Goal: Information Seeking & Learning: Learn about a topic

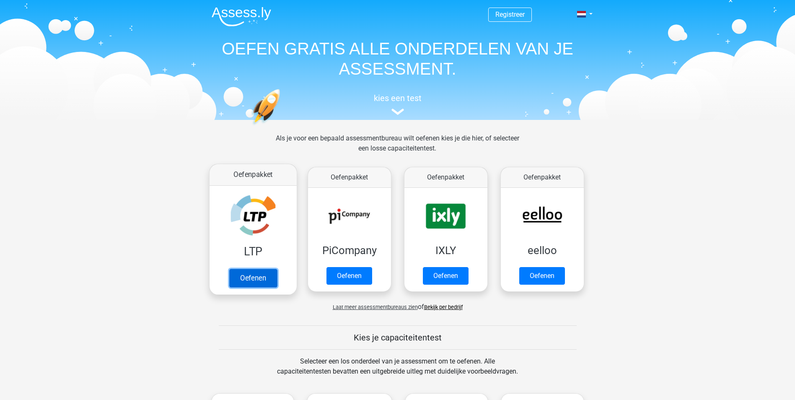
click at [265, 271] on link "Oefenen" at bounding box center [253, 278] width 48 height 18
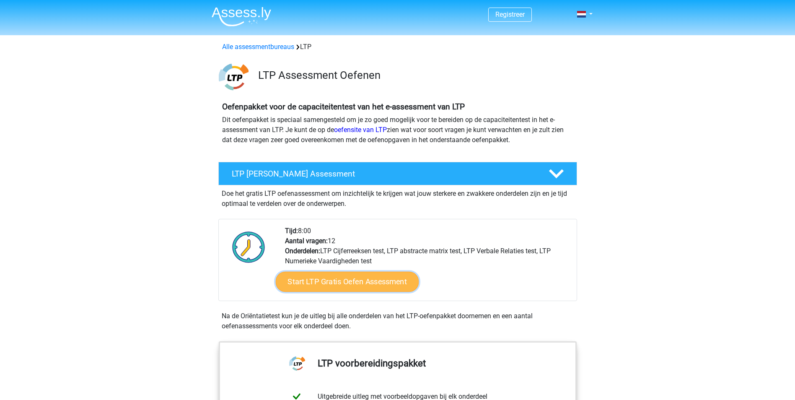
click at [336, 285] on link "Start LTP Gratis Oefen Assessment" at bounding box center [346, 282] width 143 height 20
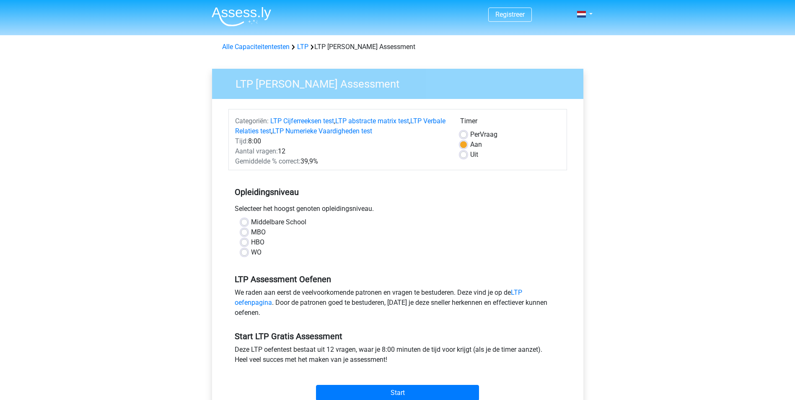
click at [251, 231] on label "MBO" at bounding box center [258, 232] width 15 height 10
click at [245, 231] on input "MBO" at bounding box center [244, 231] width 7 height 8
radio input "true"
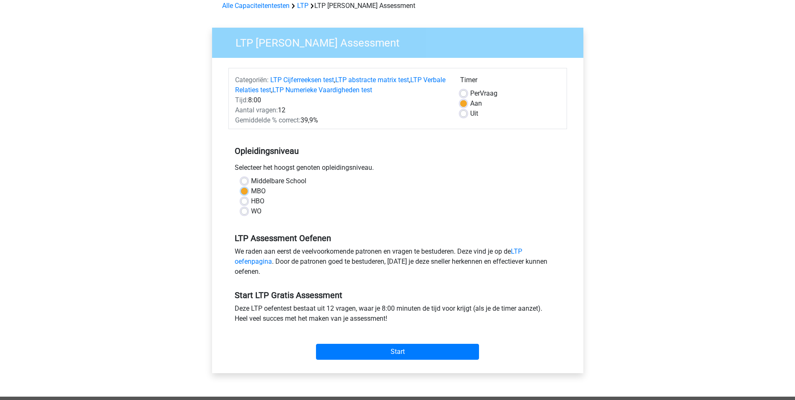
scroll to position [42, 0]
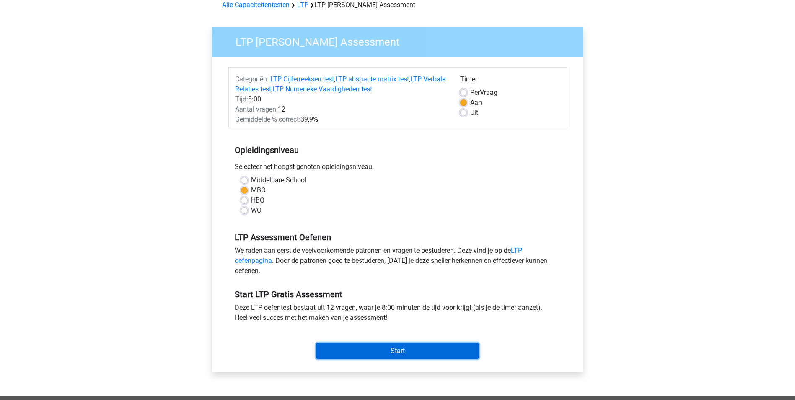
click at [384, 353] on input "Start" at bounding box center [397, 351] width 163 height 16
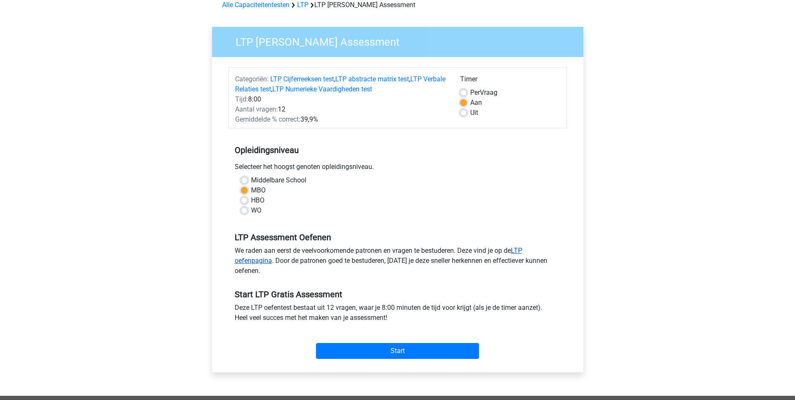
click at [522, 250] on link "LTP oefenpagina" at bounding box center [379, 255] width 288 height 18
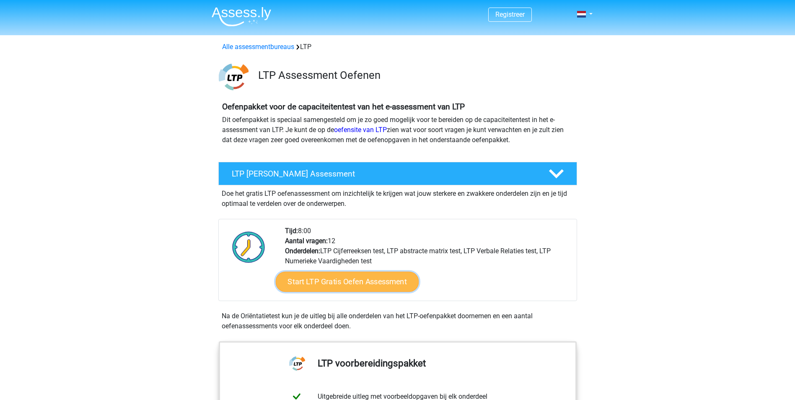
click at [350, 285] on link "Start LTP Gratis Oefen Assessment" at bounding box center [346, 282] width 143 height 20
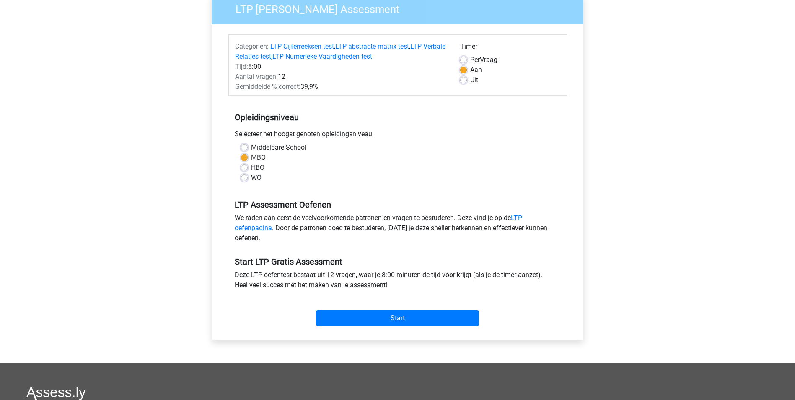
scroll to position [84, 0]
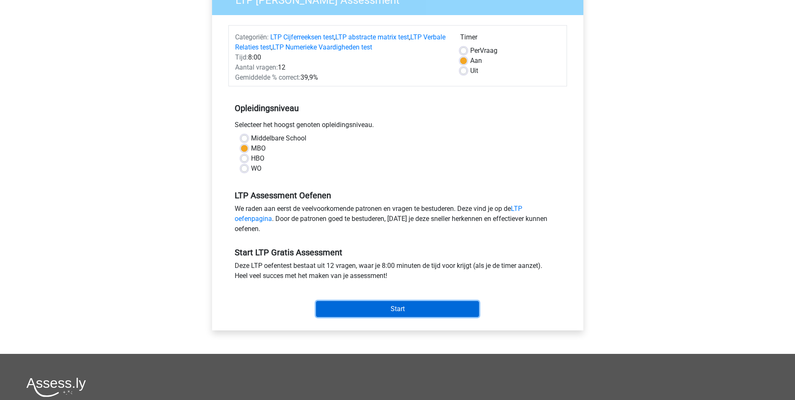
click at [388, 311] on input "Start" at bounding box center [397, 309] width 163 height 16
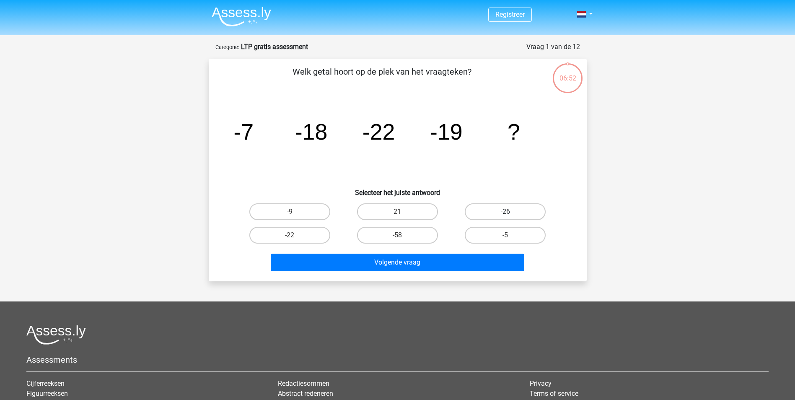
click at [520, 213] on label "-26" at bounding box center [505, 211] width 81 height 17
click at [511, 213] on input "-26" at bounding box center [507, 214] width 5 height 5
radio input "true"
click at [423, 253] on div "Volgende vraag" at bounding box center [397, 261] width 351 height 28
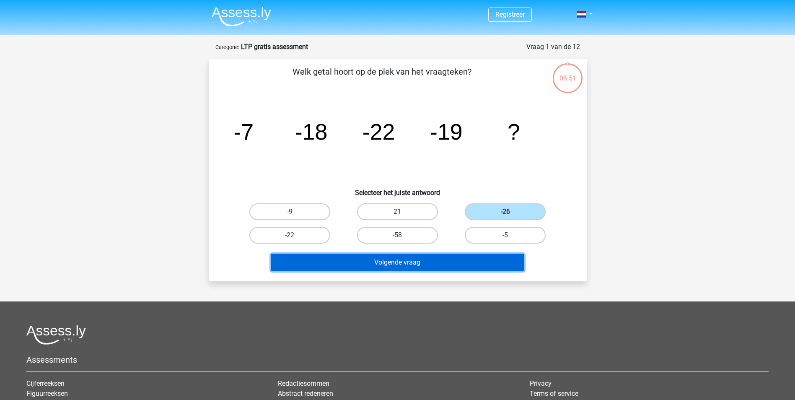
click at [420, 265] on button "Volgende vraag" at bounding box center [398, 263] width 254 height 18
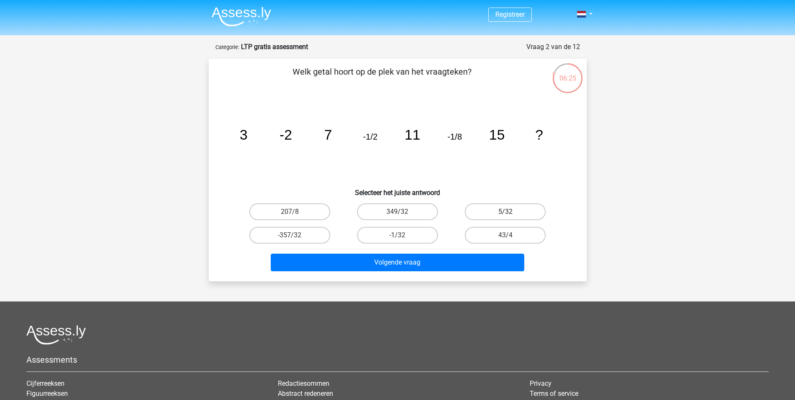
click at [521, 213] on label "5/32" at bounding box center [505, 211] width 81 height 17
click at [511, 213] on input "5/32" at bounding box center [507, 214] width 5 height 5
radio input "true"
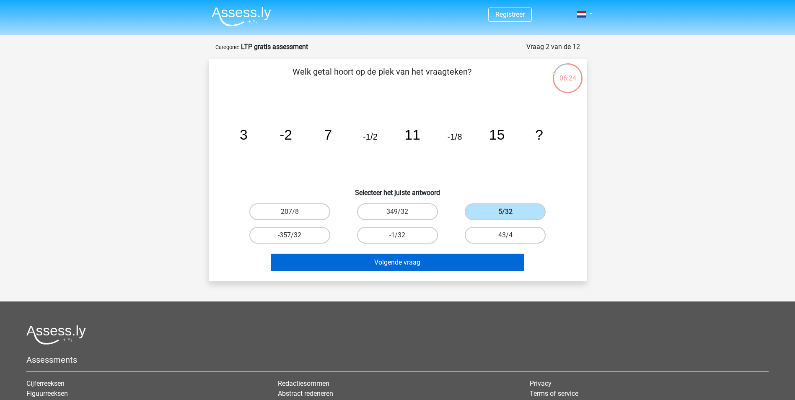
click at [490, 253] on div "Volgende vraag" at bounding box center [397, 261] width 351 height 28
click at [411, 264] on button "Volgende vraag" at bounding box center [398, 263] width 254 height 18
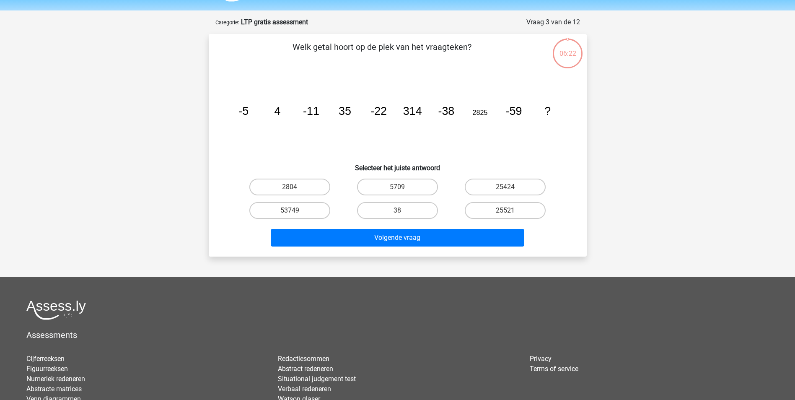
scroll to position [42, 0]
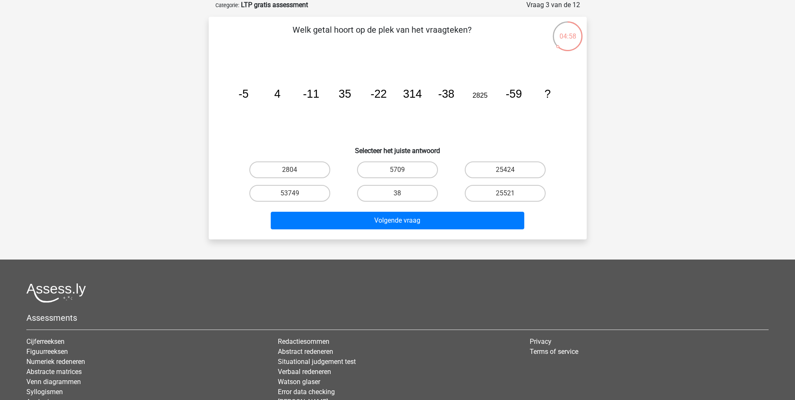
click at [510, 174] on input "25424" at bounding box center [507, 172] width 5 height 5
radio input "true"
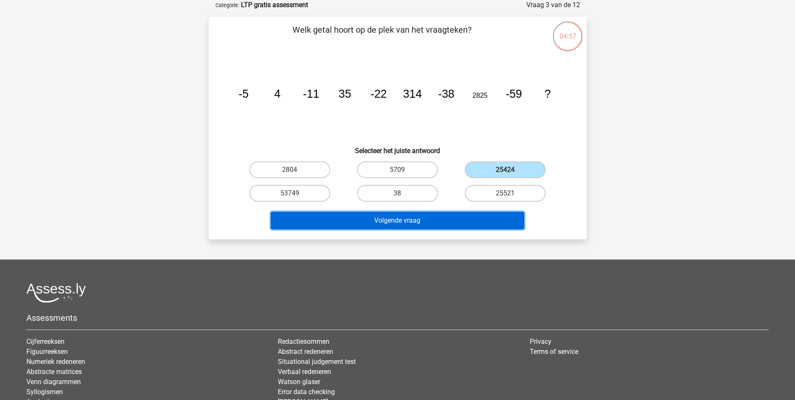
click at [391, 220] on button "Volgende vraag" at bounding box center [398, 221] width 254 height 18
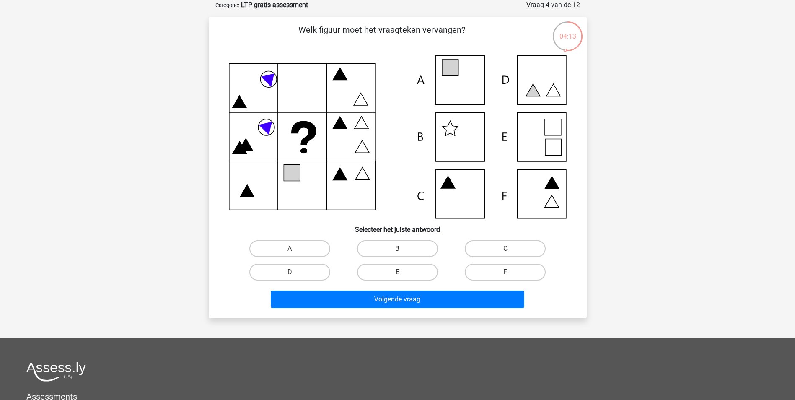
click at [402, 281] on div "E" at bounding box center [398, 271] width 108 height 23
click at [401, 276] on input "E" at bounding box center [399, 274] width 5 height 5
radio input "true"
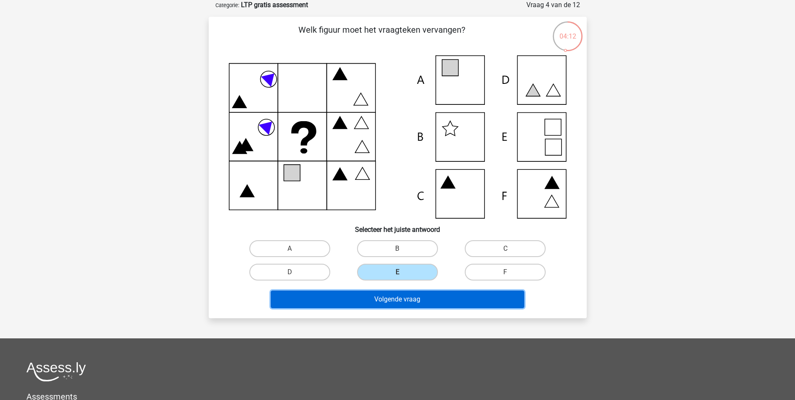
click at [404, 300] on button "Volgende vraag" at bounding box center [398, 299] width 254 height 18
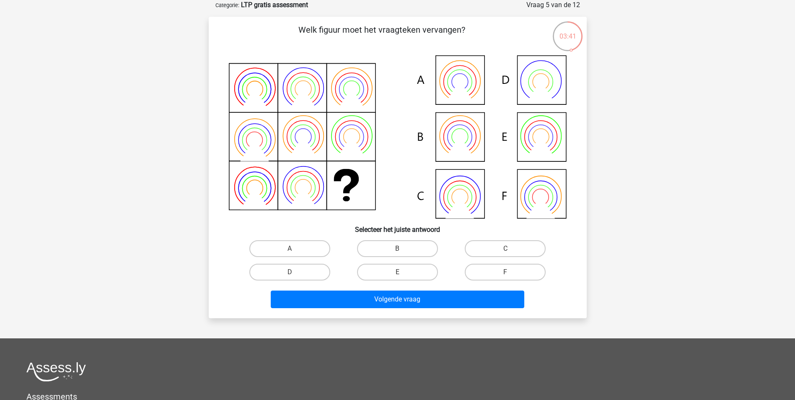
click at [453, 138] on icon at bounding box center [398, 136] width 338 height 163
click at [413, 248] on label "B" at bounding box center [397, 248] width 81 height 17
click at [403, 249] on input "B" at bounding box center [399, 251] width 5 height 5
radio input "true"
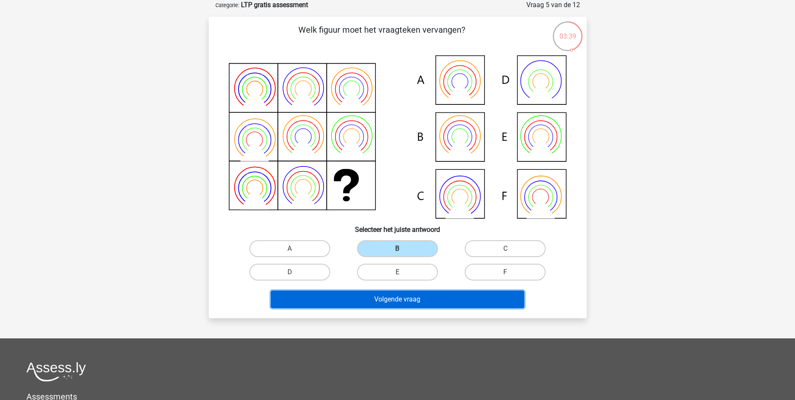
click at [396, 294] on button "Volgende vraag" at bounding box center [398, 299] width 254 height 18
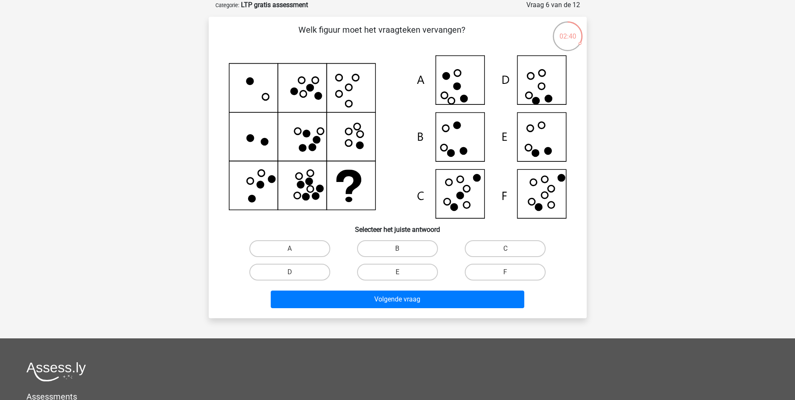
click at [550, 197] on icon at bounding box center [398, 136] width 338 height 163
click at [504, 275] on label "F" at bounding box center [505, 272] width 81 height 17
click at [505, 275] on input "F" at bounding box center [507, 274] width 5 height 5
radio input "true"
click at [453, 311] on div "Volgende vraag" at bounding box center [398, 300] width 324 height 21
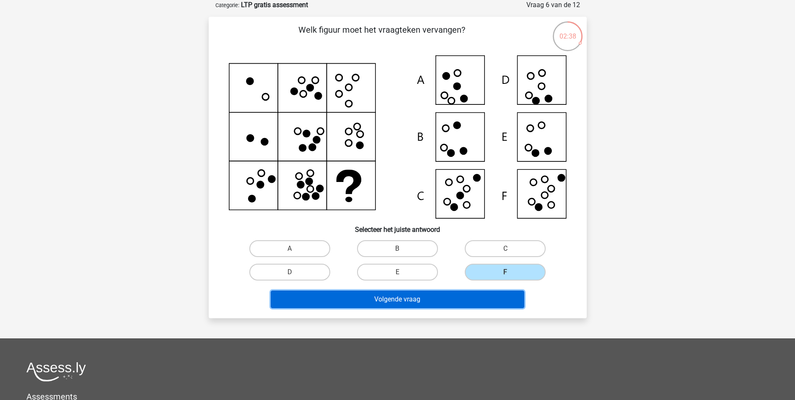
click at [435, 298] on button "Volgende vraag" at bounding box center [398, 299] width 254 height 18
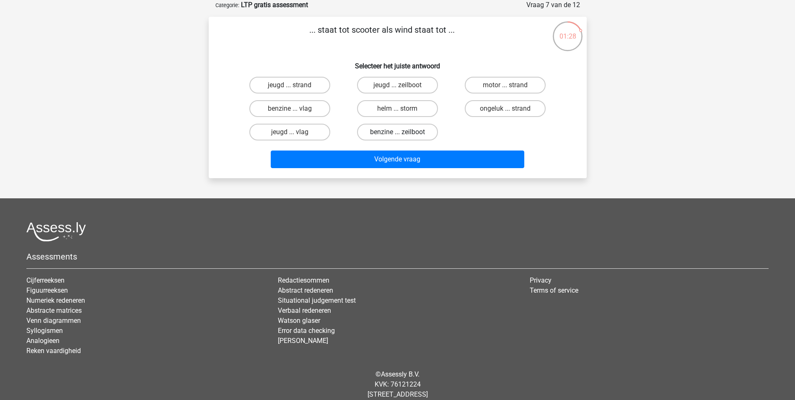
click at [392, 133] on label "benzine ... zeilboot" at bounding box center [397, 132] width 81 height 17
click at [397, 133] on input "benzine ... zeilboot" at bounding box center [399, 134] width 5 height 5
radio input "true"
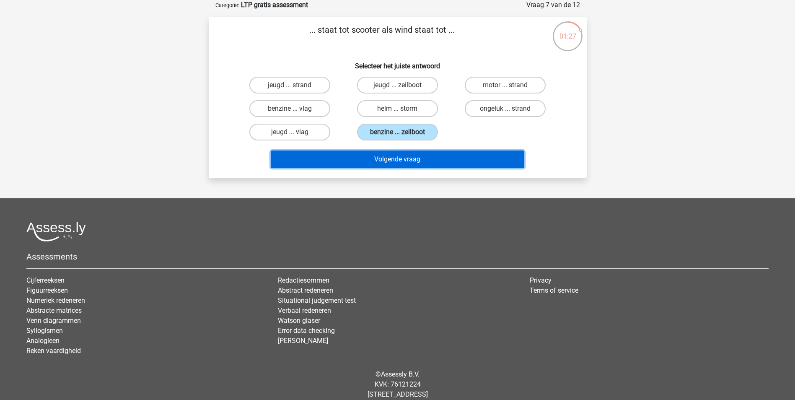
click at [425, 158] on button "Volgende vraag" at bounding box center [398, 159] width 254 height 18
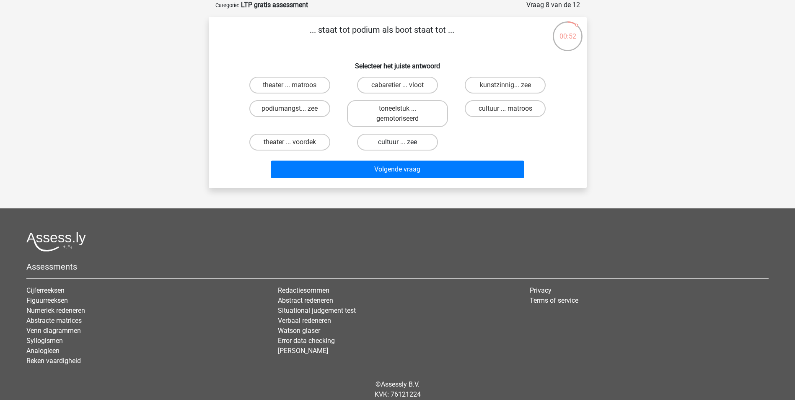
click at [409, 146] on label "cultuur ... zee" at bounding box center [397, 142] width 81 height 17
click at [403, 146] on input "cultuur ... zee" at bounding box center [399, 144] width 5 height 5
radio input "true"
click at [420, 182] on div "... staat tot podium als boot staat tot ... Selecteer het juiste antwoord theat…" at bounding box center [398, 102] width 378 height 171
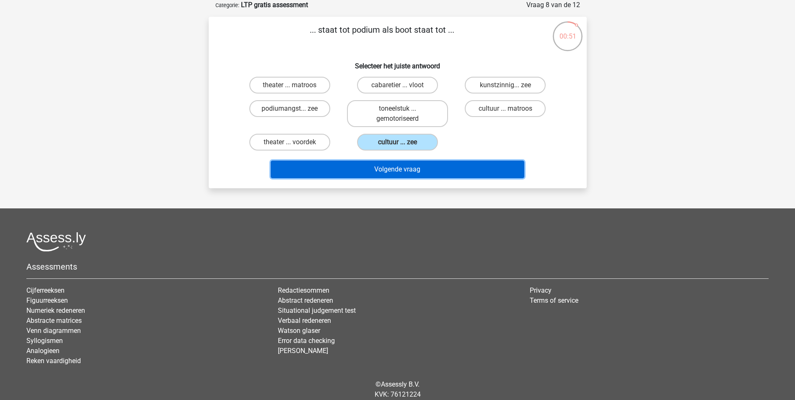
click at [419, 168] on button "Volgende vraag" at bounding box center [398, 170] width 254 height 18
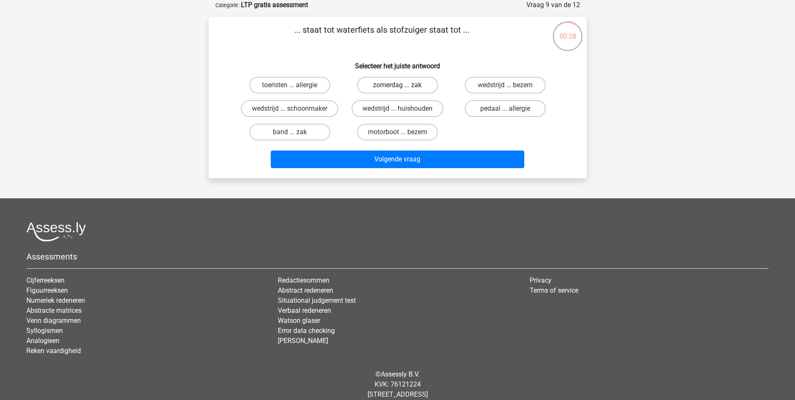
click at [381, 83] on label "zomerdag ... zak" at bounding box center [397, 85] width 81 height 17
click at [397, 85] on input "zomerdag ... zak" at bounding box center [399, 87] width 5 height 5
radio input "true"
click at [393, 147] on div "Volgende vraag" at bounding box center [397, 158] width 351 height 28
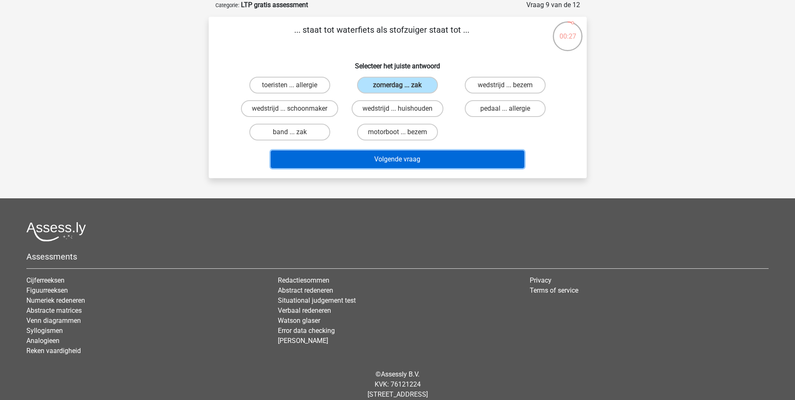
click at [394, 155] on button "Volgende vraag" at bounding box center [398, 159] width 254 height 18
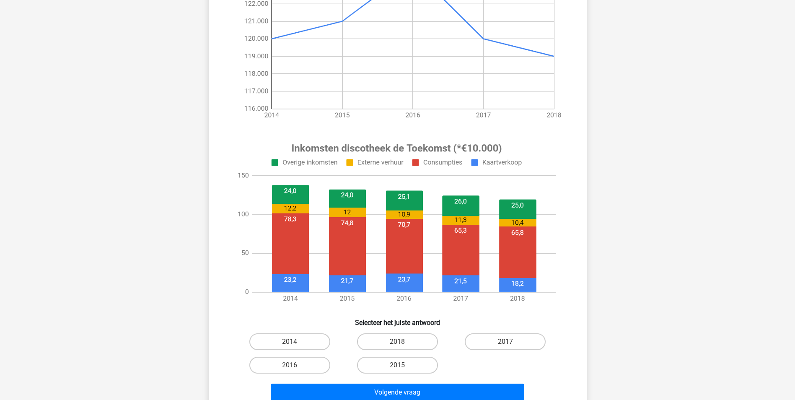
scroll to position [210, 0]
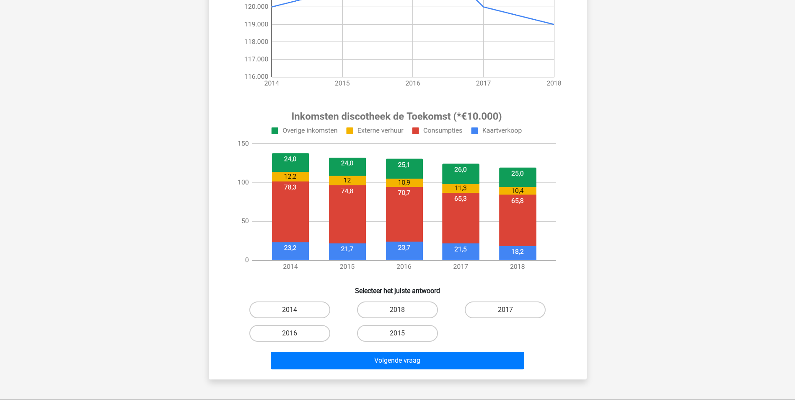
click at [290, 310] on input "2014" at bounding box center [292, 312] width 5 height 5
radio input "true"
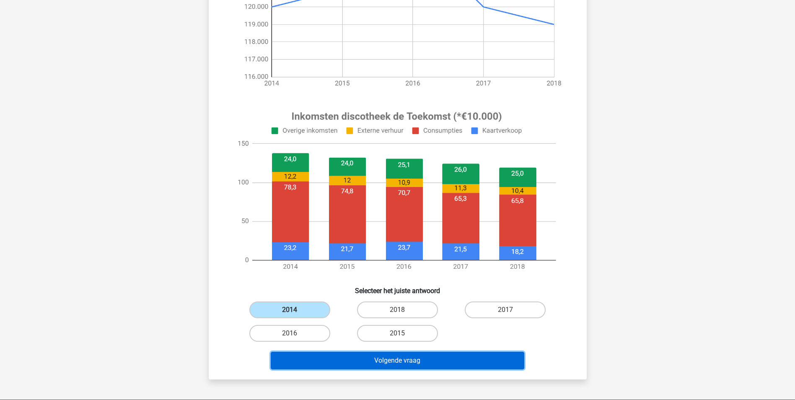
click at [395, 362] on button "Volgende vraag" at bounding box center [398, 361] width 254 height 18
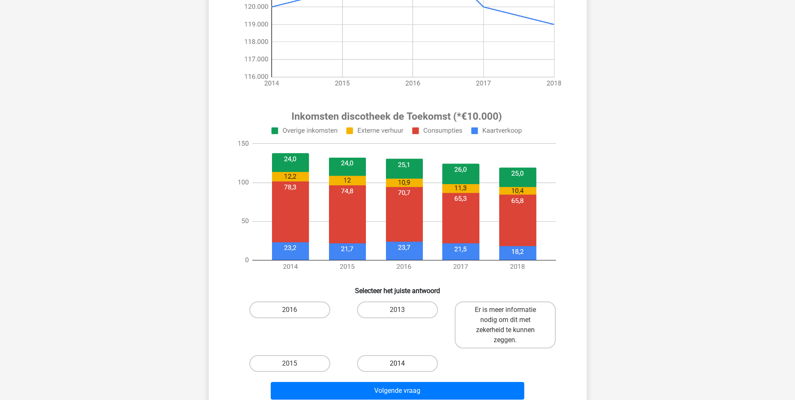
click at [392, 364] on label "2014" at bounding box center [397, 363] width 81 height 17
click at [397, 364] on input "2014" at bounding box center [399, 365] width 5 height 5
radio input "true"
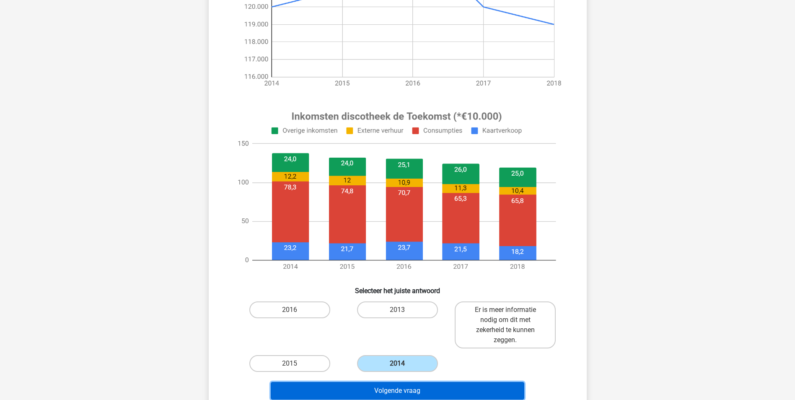
click at [419, 384] on button "Volgende vraag" at bounding box center [398, 391] width 254 height 18
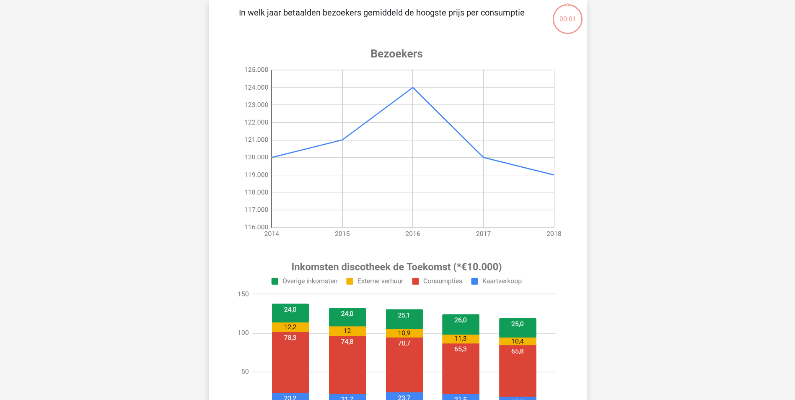
scroll to position [42, 0]
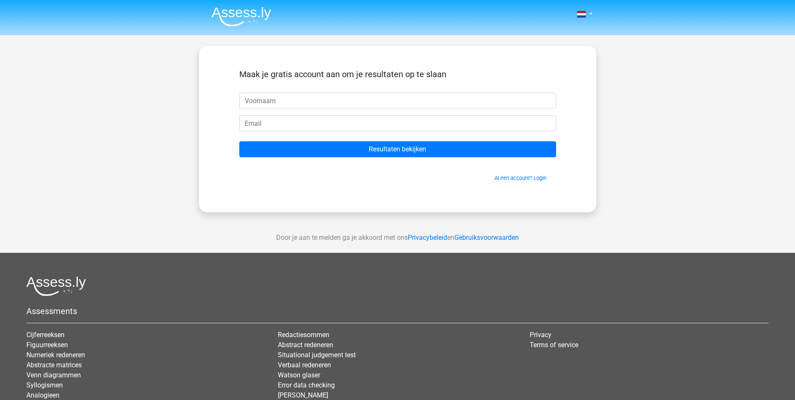
click at [324, 102] on input "text" at bounding box center [397, 101] width 317 height 16
type input "[PERSON_NAME]"
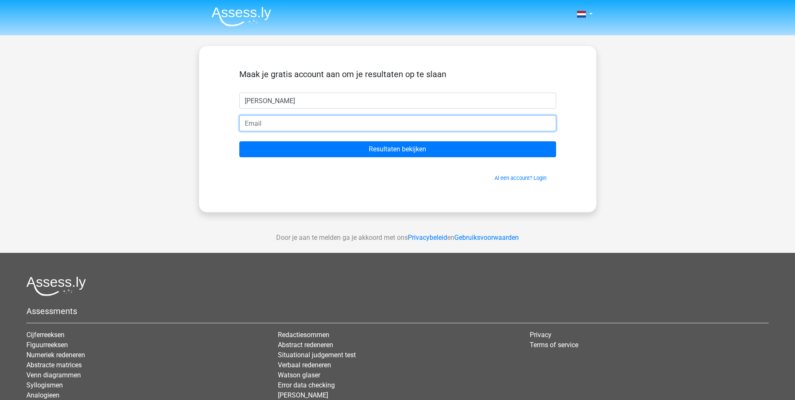
click at [287, 120] on input "email" at bounding box center [397, 123] width 317 height 16
type input "geoffreysmit93@hotmail.com"
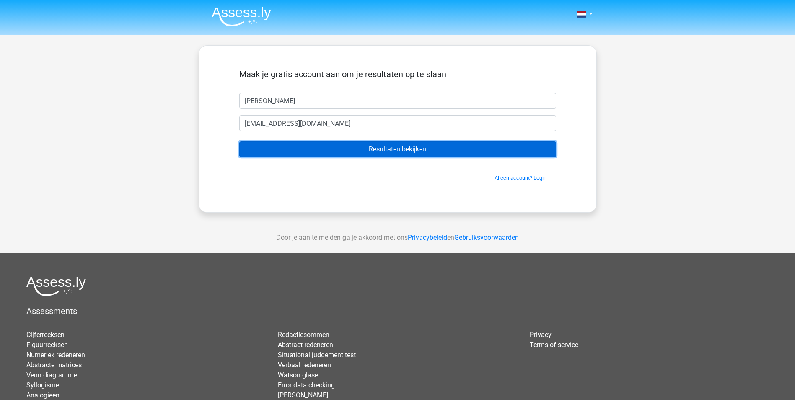
click at [394, 154] on input "Resultaten bekijken" at bounding box center [397, 149] width 317 height 16
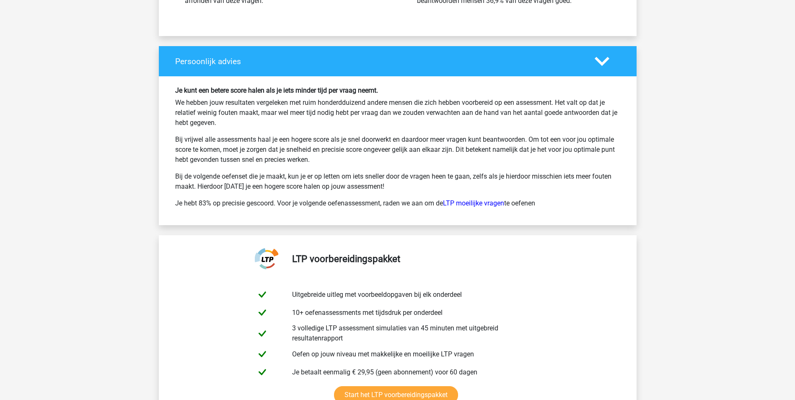
scroll to position [1509, 0]
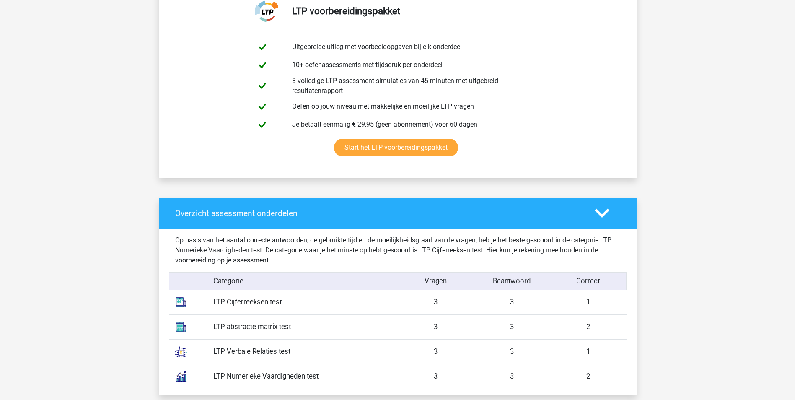
drag, startPoint x: 210, startPoint y: 210, endPoint x: 142, endPoint y: 135, distance: 101.2
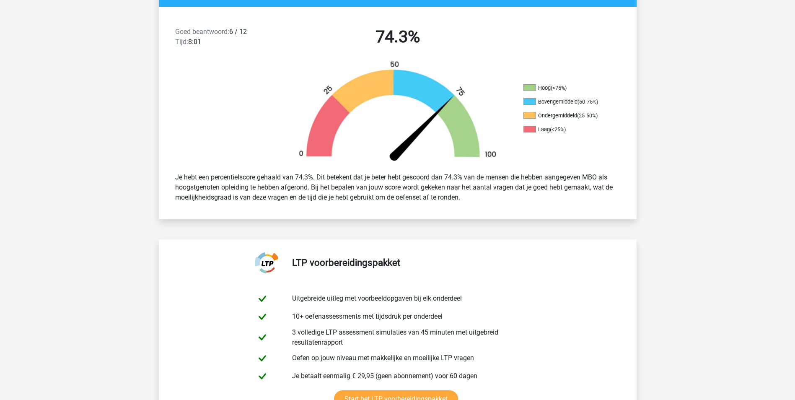
scroll to position [0, 0]
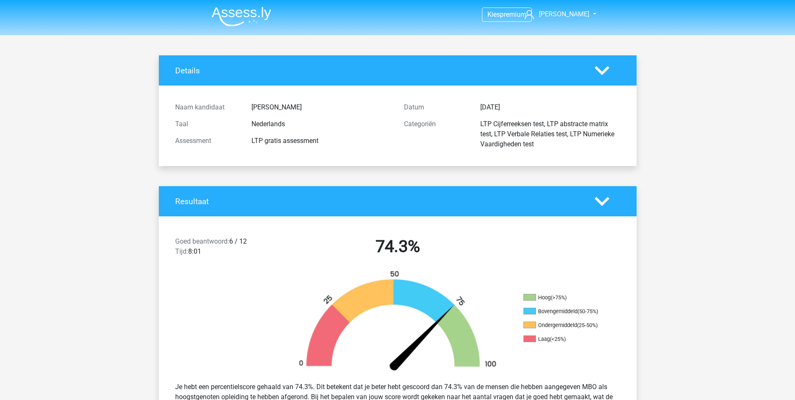
click at [237, 22] on img at bounding box center [242, 17] width 60 height 20
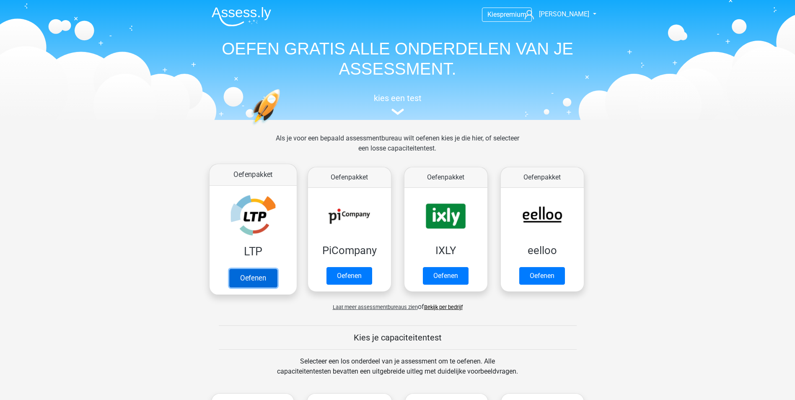
click at [251, 275] on link "Oefenen" at bounding box center [253, 278] width 48 height 18
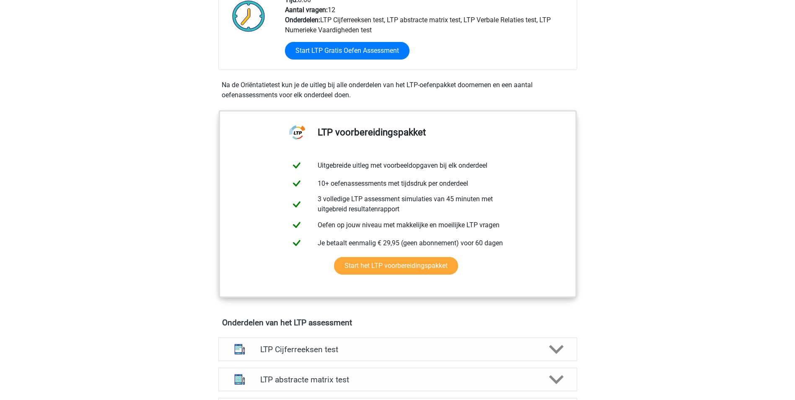
scroll to position [293, 0]
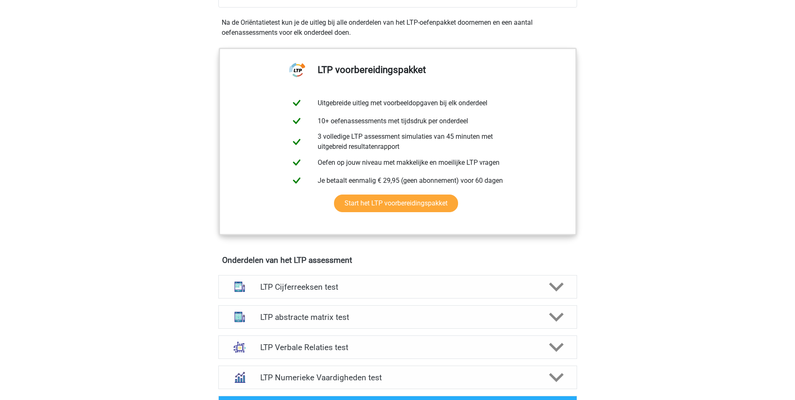
click at [307, 284] on h4 "LTP Cijferreeksen test" at bounding box center [397, 287] width 275 height 10
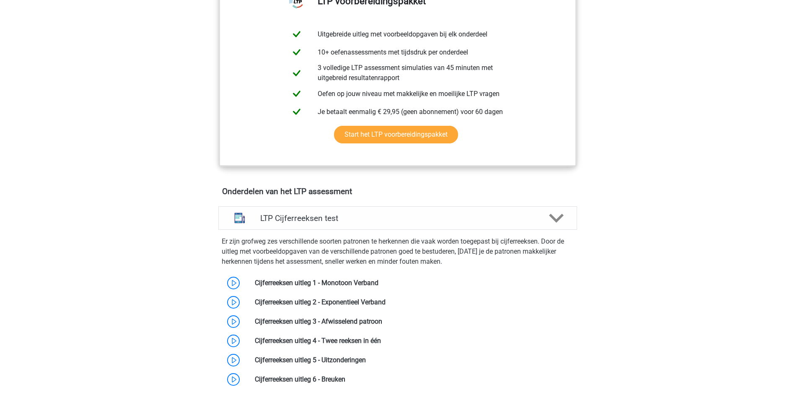
scroll to position [377, 0]
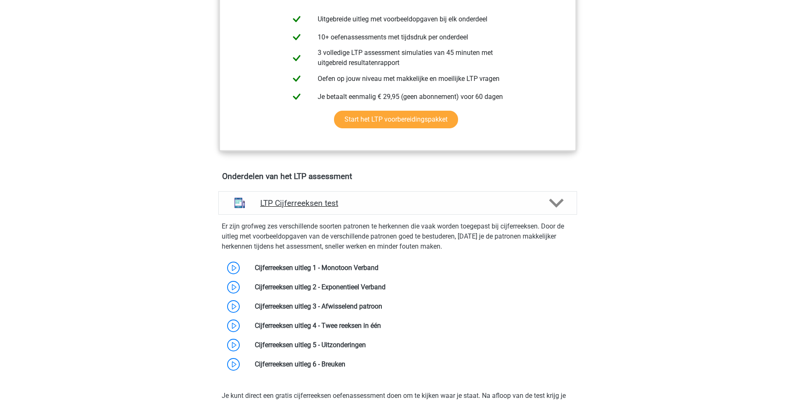
click at [304, 214] on div "LTP Cijferreeksen test" at bounding box center [397, 202] width 359 height 23
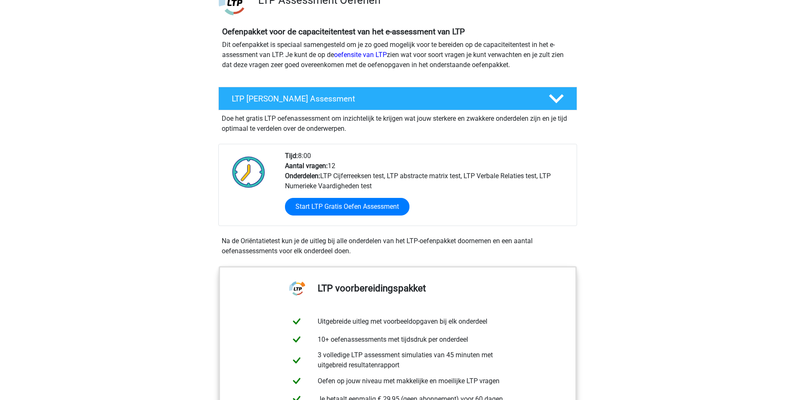
scroll to position [0, 0]
